Goal: Entertainment & Leisure: Consume media (video, audio)

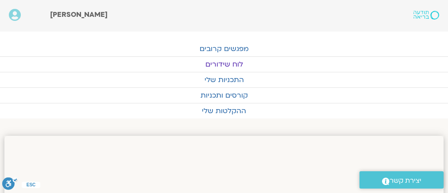
click at [218, 60] on link "לוח שידורים" at bounding box center [224, 64] width 448 height 15
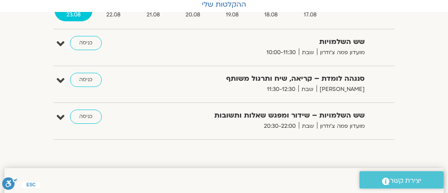
scroll to position [35, 0]
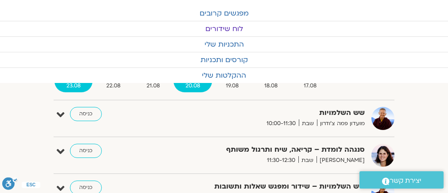
click at [191, 83] on span "20.08" at bounding box center [193, 85] width 39 height 9
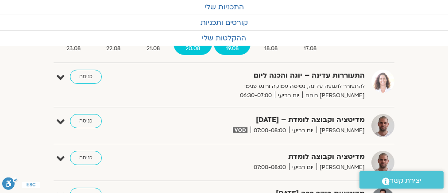
scroll to position [106, 0]
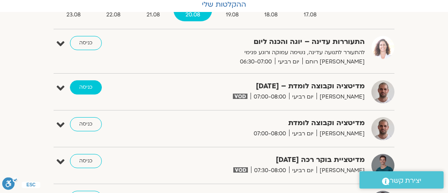
click at [87, 86] on link "כניסה" at bounding box center [86, 87] width 32 height 14
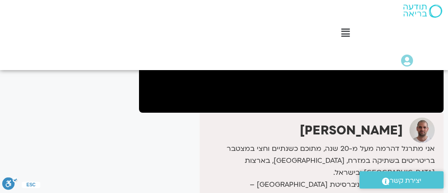
scroll to position [202, 0]
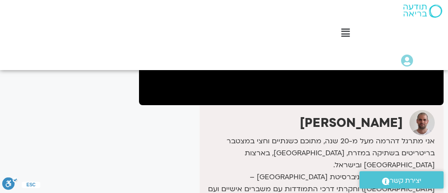
click at [309, 49] on div "Main Menu לוח שידורים לוח שידורים יומי תכניה שבועית ההקלטות שלי קורסים ופעילות …" at bounding box center [331, 35] width 233 height 70
click at [305, 20] on div "Main Menu לוח שידורים לוח שידורים יומי תכניה שבועית ההקלטות שלי קורסים ופעילות …" at bounding box center [331, 35] width 233 height 70
click at [264, 121] on div "[PERSON_NAME]" at bounding box center [318, 122] width 233 height 25
click at [294, 117] on div "[PERSON_NAME]" at bounding box center [318, 122] width 233 height 25
